Goal: Task Accomplishment & Management: Use online tool/utility

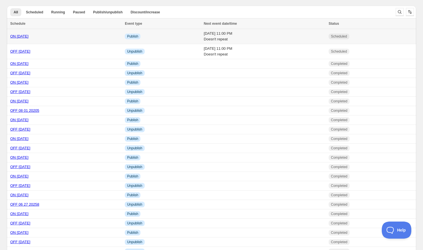
click at [28, 35] on link "ON [DATE]" at bounding box center [19, 36] width 18 height 4
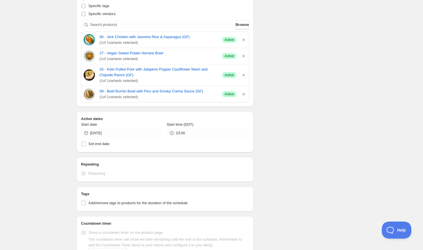
scroll to position [124, 0]
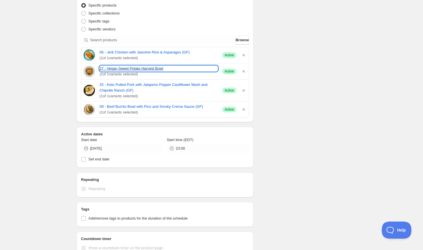
click at [130, 69] on link "27 - Vegan Sweet Potato Harvest Bowl" at bounding box center [158, 69] width 118 height 6
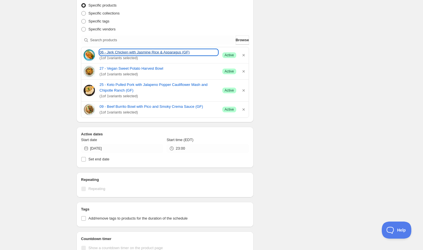
click at [122, 53] on link "06 - Jerk Chicken with Jasmine Rice & Asparagus (GF)" at bounding box center [158, 52] width 118 height 6
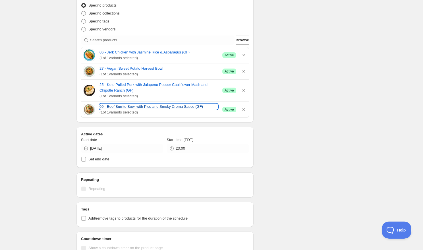
click at [106, 106] on link "09 - Beef Burrito Bowl with Pico and Smoky Crema Sauce (GF)" at bounding box center [158, 107] width 118 height 6
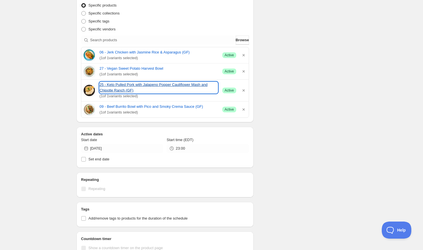
click at [118, 85] on link "25 - Keto Pulled Pork with Jalapeno Popper Cauliflower Mash and Chipotle Ranch …" at bounding box center [158, 87] width 118 height 11
